Goal: Task Accomplishment & Management: Manage account settings

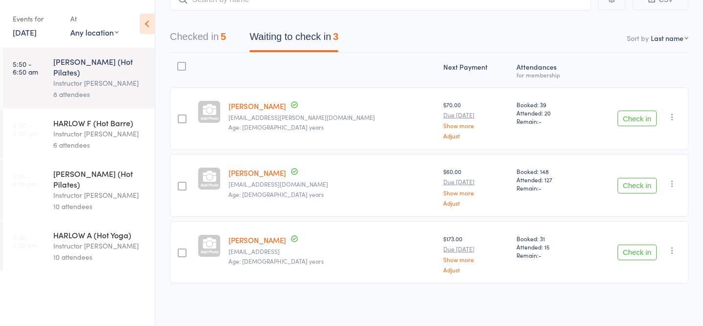
click at [127, 118] on div "HARLOW F (Hot Barre)" at bounding box center [99, 123] width 93 height 11
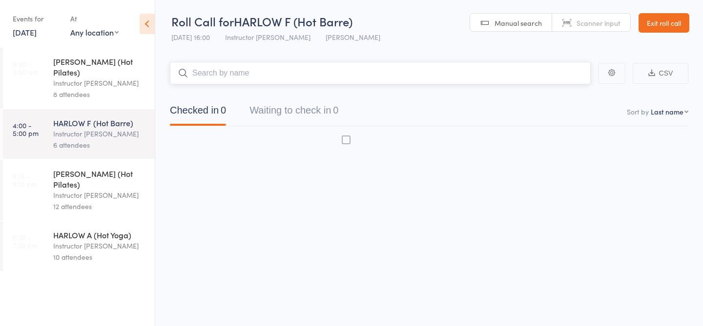
scroll to position [0, 0]
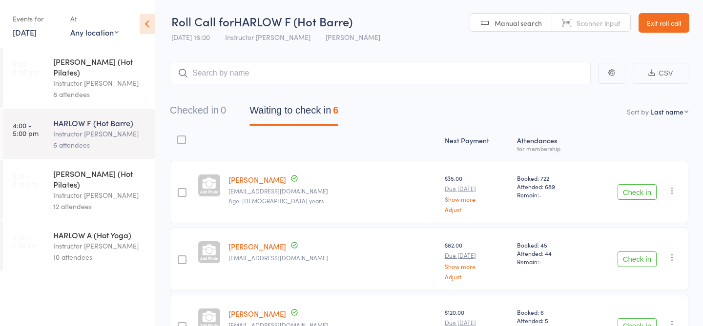
click at [99, 190] on div "Instructor Liliana" at bounding box center [99, 195] width 93 height 11
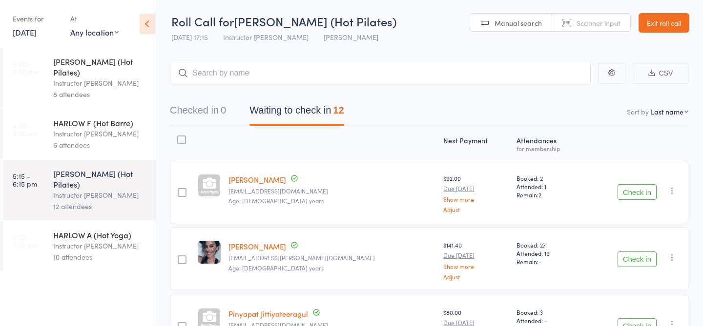
click at [111, 140] on div "6 attendees" at bounding box center [99, 145] width 93 height 11
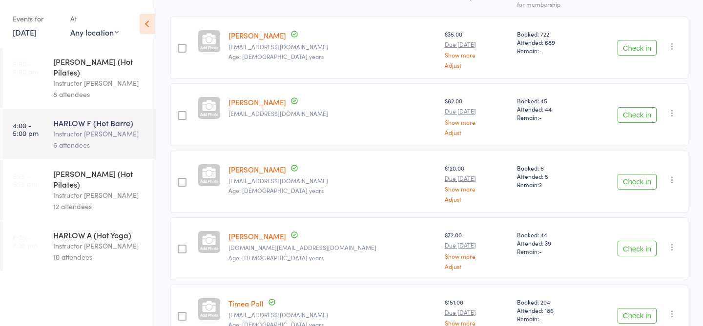
scroll to position [144, 0]
click at [262, 172] on link "Anya Kernke" at bounding box center [257, 170] width 58 height 10
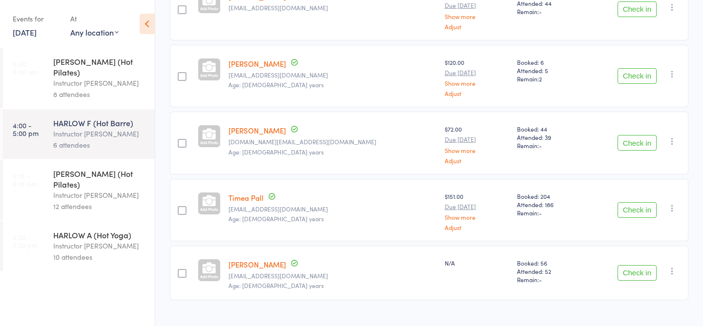
scroll to position [267, 0]
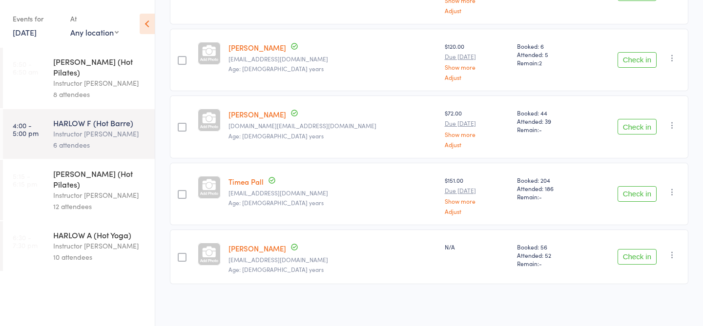
click at [245, 250] on link "[PERSON_NAME]" at bounding box center [257, 249] width 58 height 10
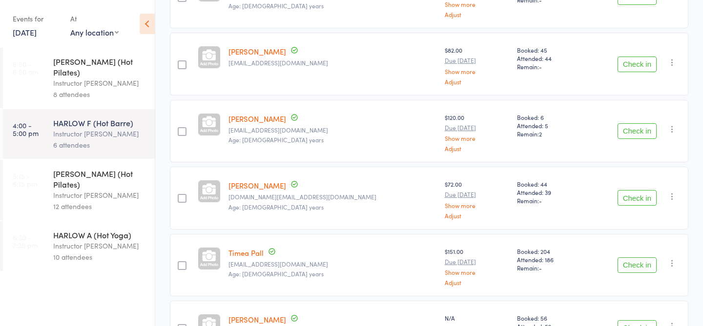
scroll to position [92, 0]
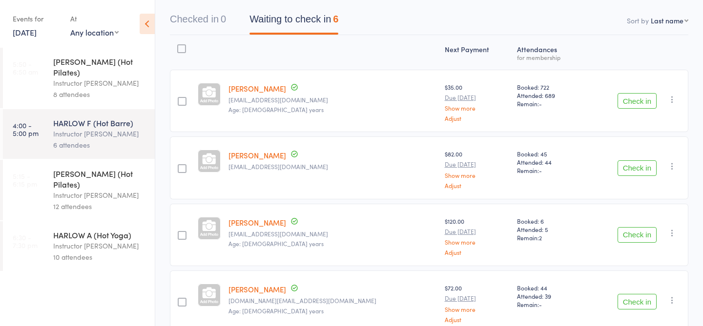
click at [78, 89] on div "8 attendees" at bounding box center [99, 94] width 93 height 11
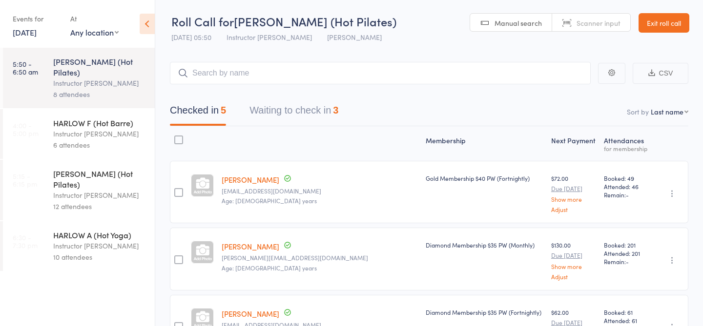
click at [276, 120] on button "Waiting to check in 3" at bounding box center [293, 113] width 89 height 26
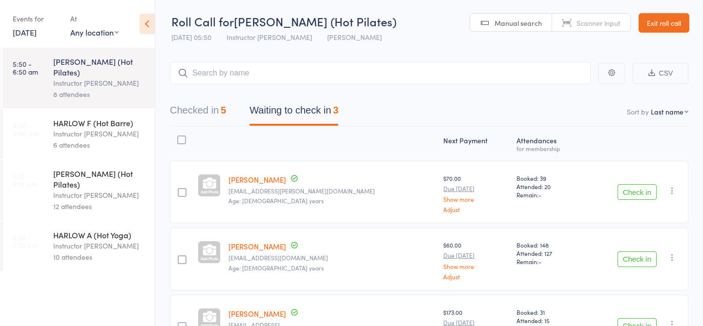
click at [225, 109] on div "5" at bounding box center [223, 110] width 5 height 11
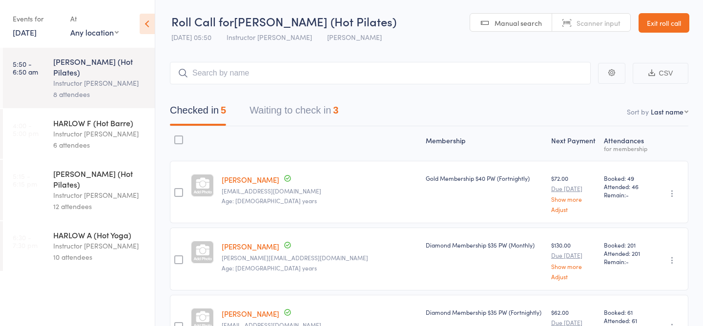
click at [246, 183] on link "Hannah Attwood" at bounding box center [251, 180] width 58 height 10
click at [299, 110] on button "Waiting to check in 3" at bounding box center [293, 113] width 89 height 26
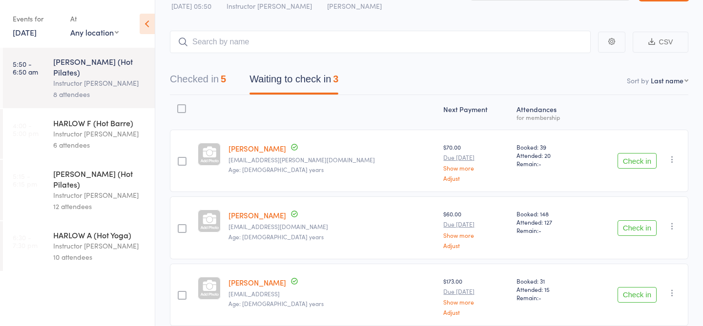
scroll to position [74, 0]
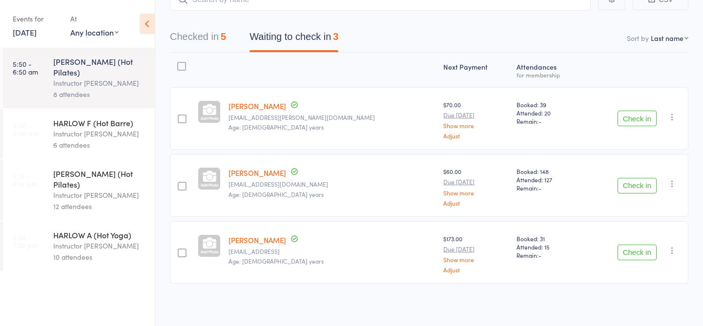
click at [217, 45] on button "Checked in 5" at bounding box center [198, 39] width 56 height 26
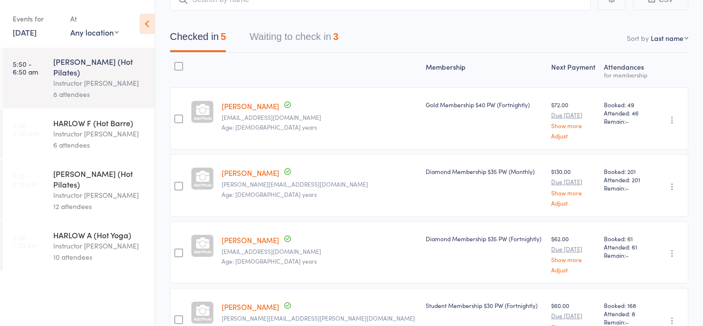
click at [293, 40] on button "Waiting to check in 3" at bounding box center [293, 39] width 89 height 26
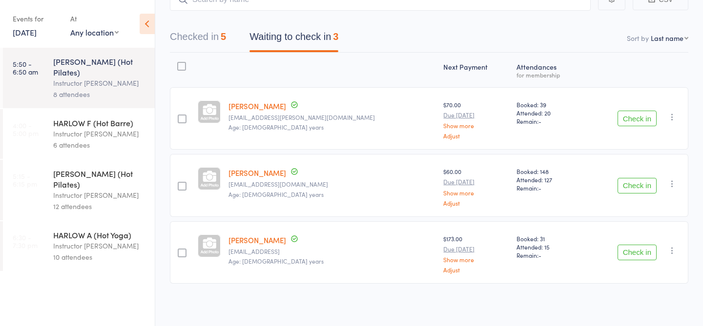
click at [296, 23] on div "Checked in 5 Waiting to check in 3" at bounding box center [429, 32] width 518 height 42
click at [199, 40] on button "Checked in 5" at bounding box center [198, 39] width 56 height 26
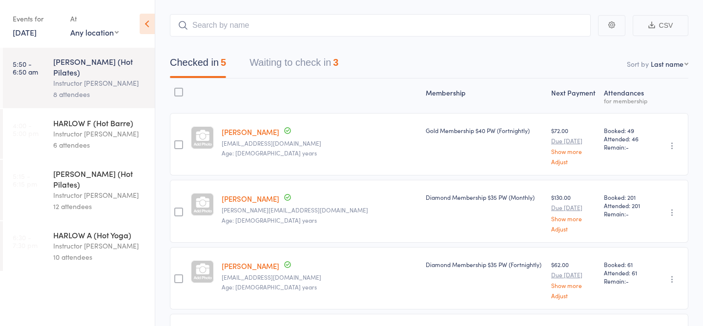
scroll to position [0, 0]
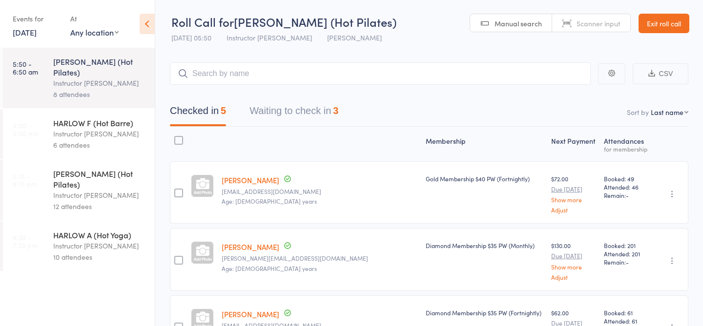
click at [296, 109] on button "Waiting to check in 3" at bounding box center [293, 114] width 89 height 26
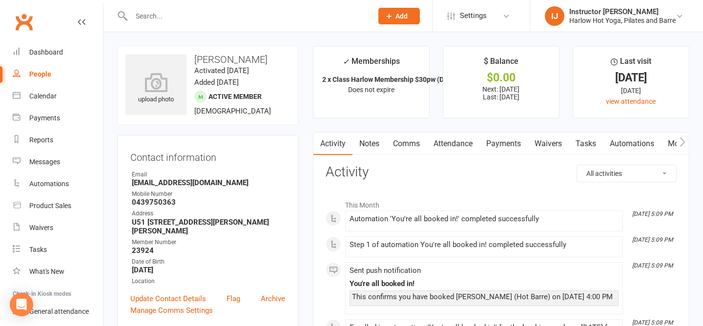
click at [375, 146] on link "Notes" at bounding box center [369, 144] width 34 height 22
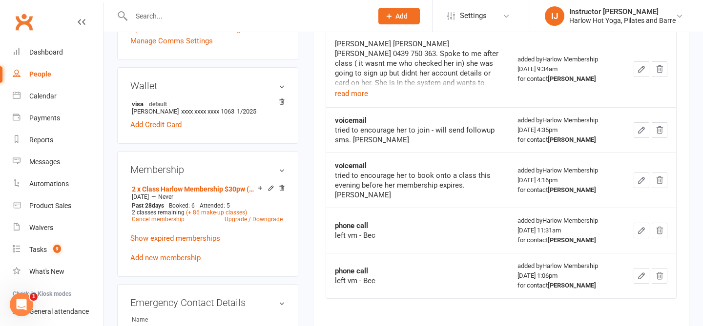
scroll to position [272, 0]
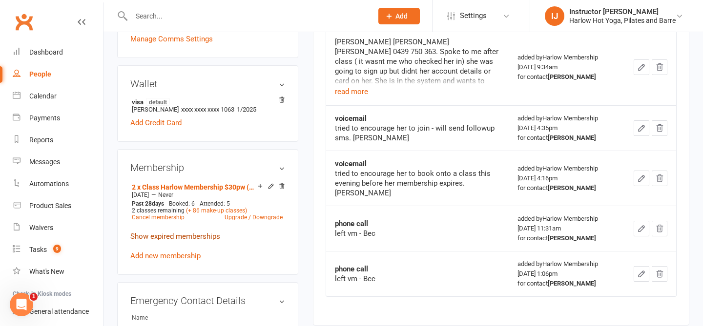
click at [149, 232] on link "Show expired memberships" at bounding box center [175, 236] width 90 height 9
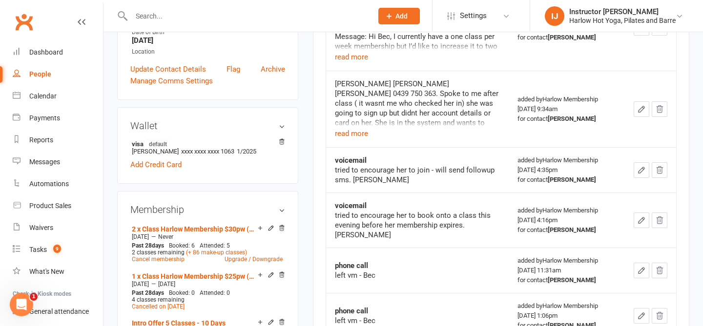
scroll to position [229, 0]
click at [346, 135] on button "read more" at bounding box center [351, 134] width 33 height 12
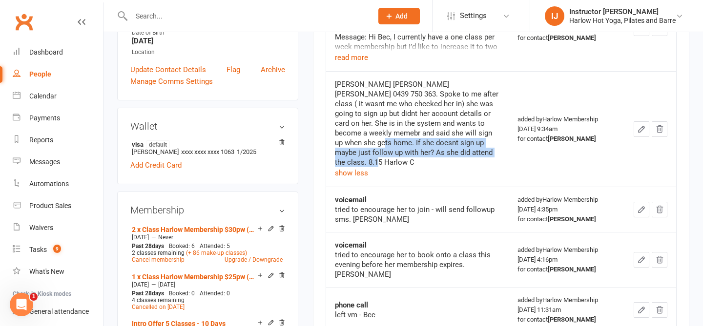
drag, startPoint x: 459, startPoint y: 134, endPoint x: 476, endPoint y: 146, distance: 21.0
click at [476, 148] on div "Bridget Anya Kernke Anya Kernke 0439 750 363. Spoke to me after class ( it wasn…" at bounding box center [417, 124] width 165 height 88
click at [467, 143] on div "Bridget Anya Kernke Anya Kernke 0439 750 363. Spoke to me after class ( it wasn…" at bounding box center [417, 124] width 165 height 88
drag, startPoint x: 456, startPoint y: 132, endPoint x: 461, endPoint y: 154, distance: 21.9
click at [461, 154] on div "Bridget Anya Kernke Anya Kernke 0439 750 363. Spoke to me after class ( it wasn…" at bounding box center [417, 124] width 165 height 88
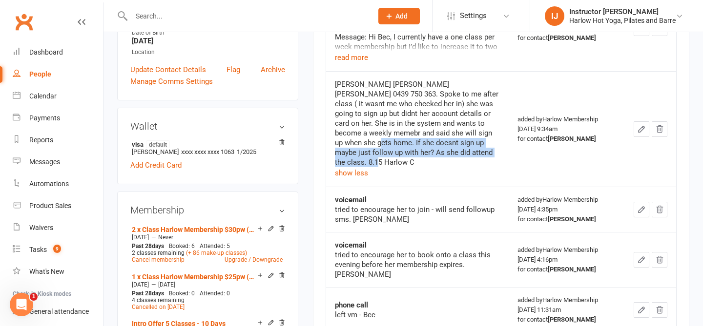
click at [461, 154] on div "Bridget Anya Kernke Anya Kernke 0439 750 363. Spoke to me after class ( it wasn…" at bounding box center [417, 124] width 165 height 88
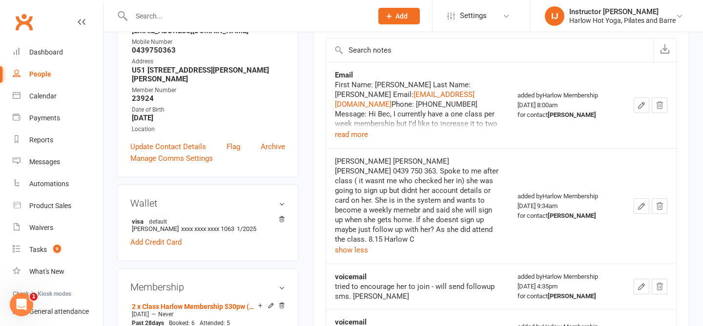
scroll to position [150, 0]
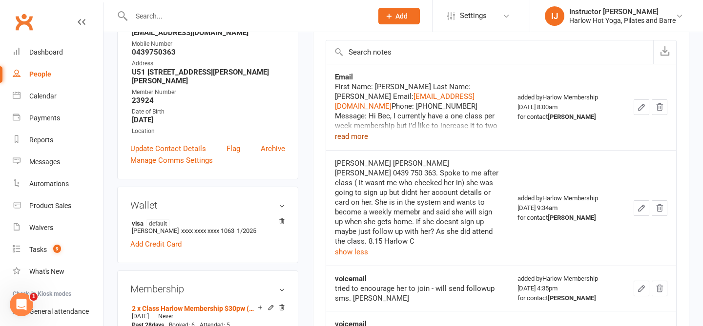
click at [361, 136] on button "read more" at bounding box center [351, 137] width 33 height 12
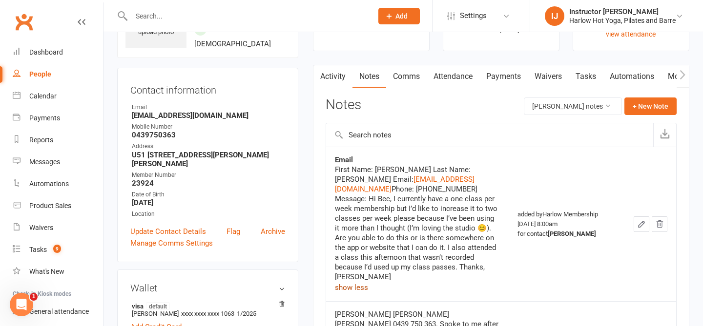
scroll to position [45, 0]
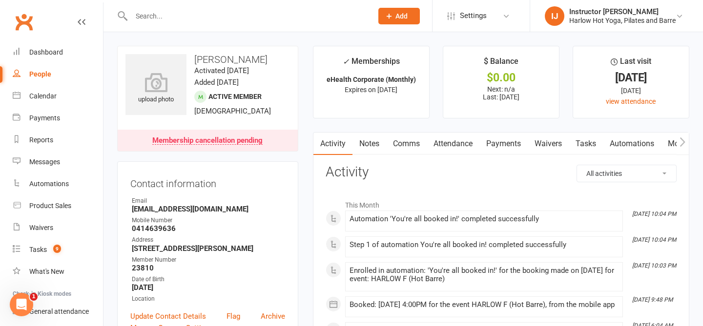
click at [368, 146] on link "Notes" at bounding box center [369, 144] width 34 height 22
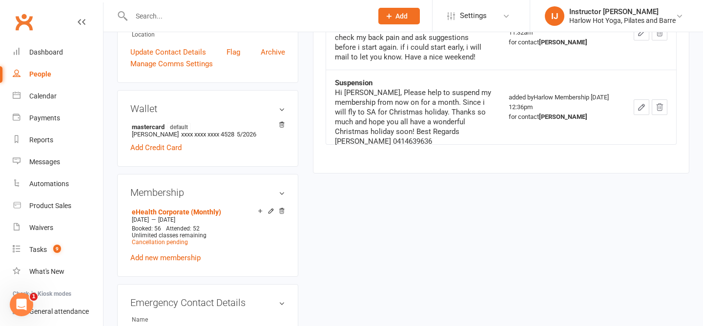
scroll to position [269, 0]
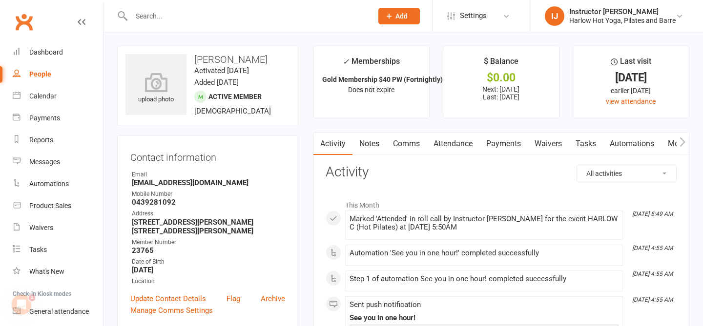
click at [369, 145] on link "Notes" at bounding box center [369, 144] width 34 height 22
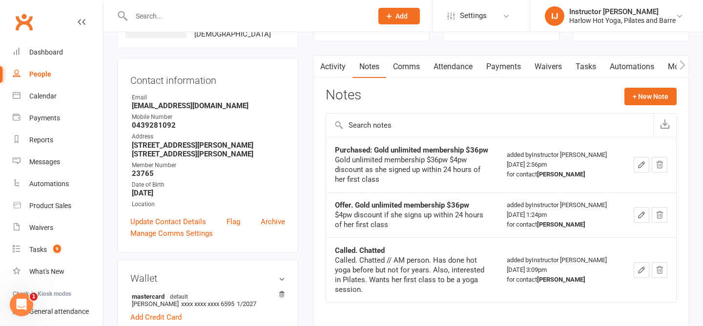
scroll to position [78, 0]
